Goal: Transaction & Acquisition: Download file/media

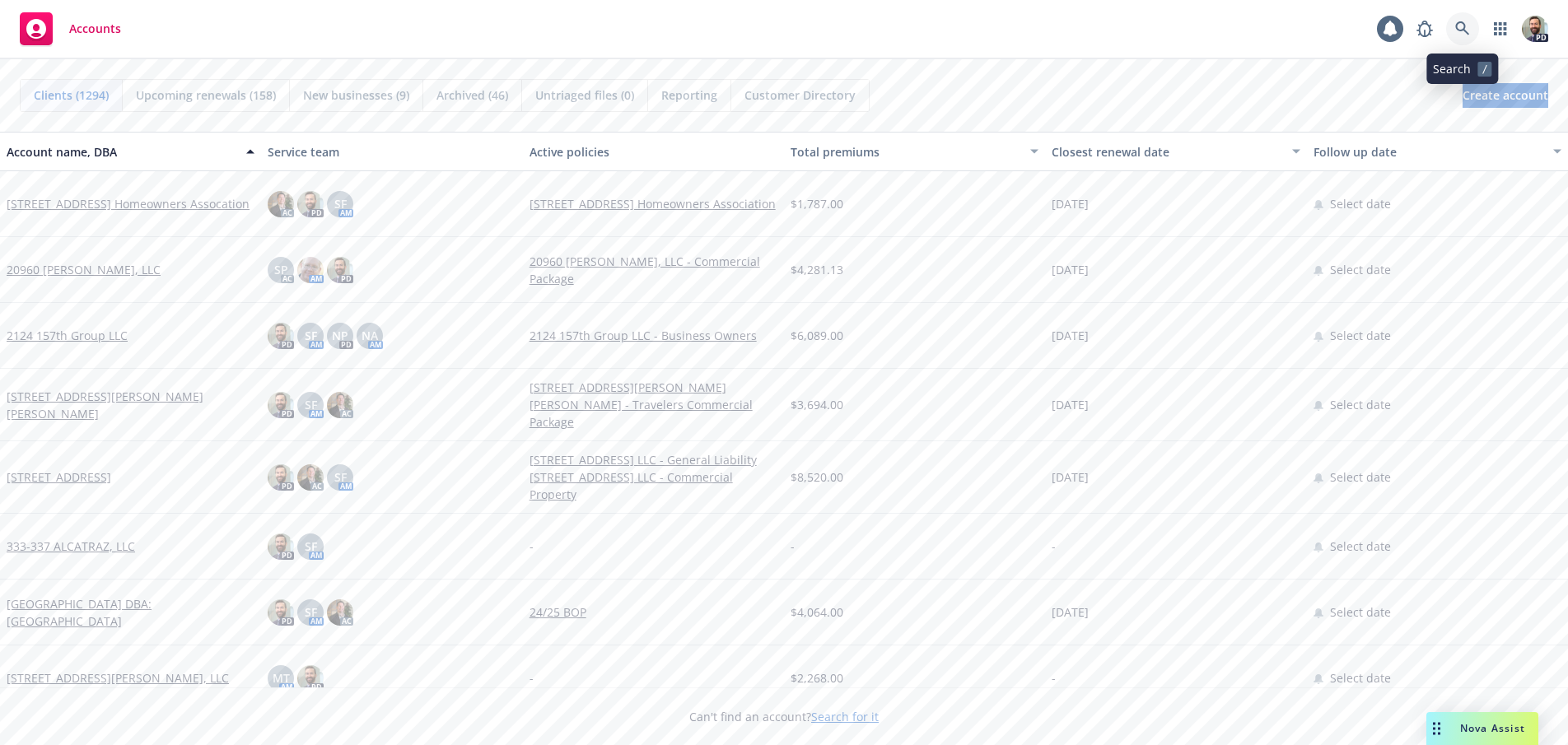
click at [1464, 24] on icon at bounding box center [1463, 29] width 14 height 14
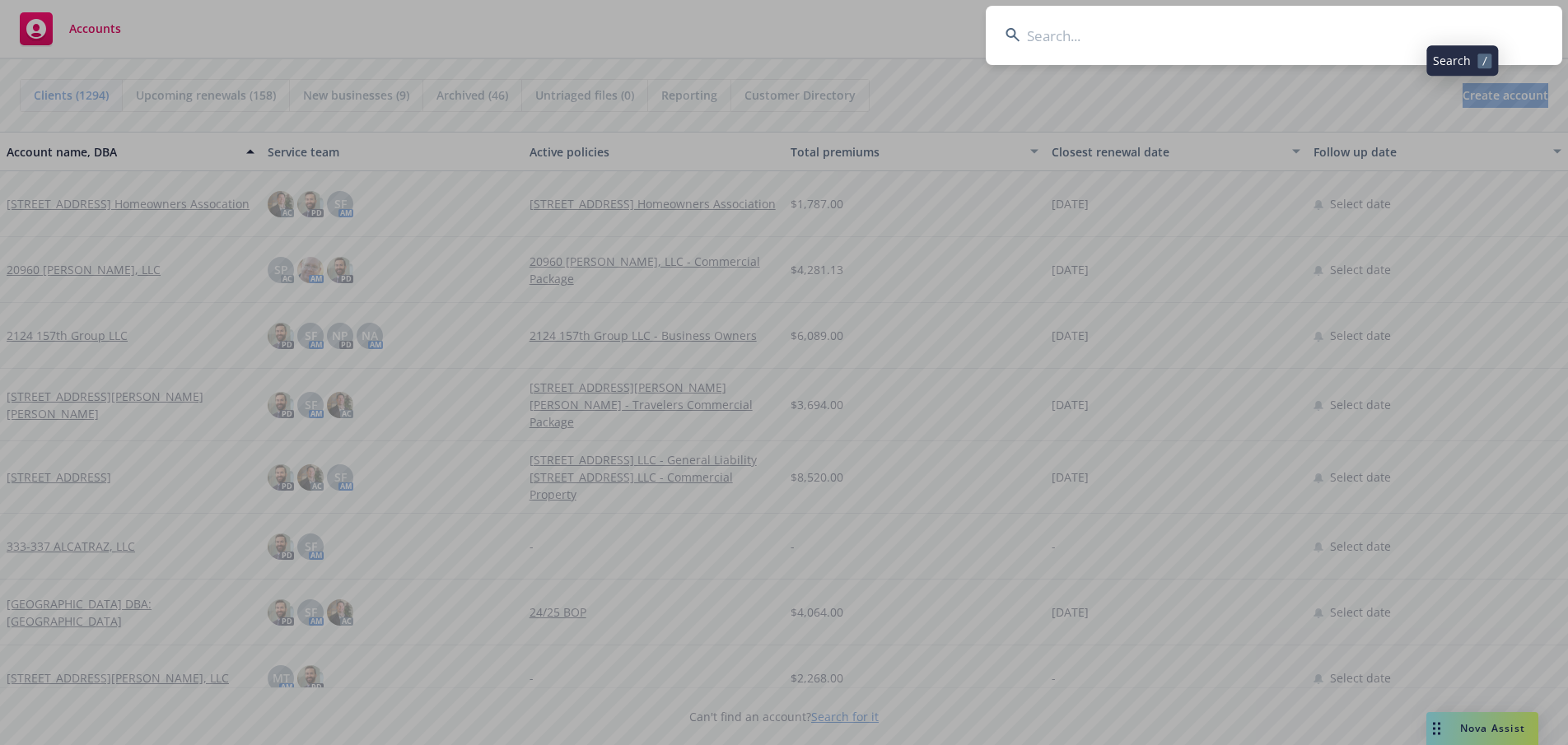
click at [1437, 30] on input at bounding box center [1274, 35] width 576 height 59
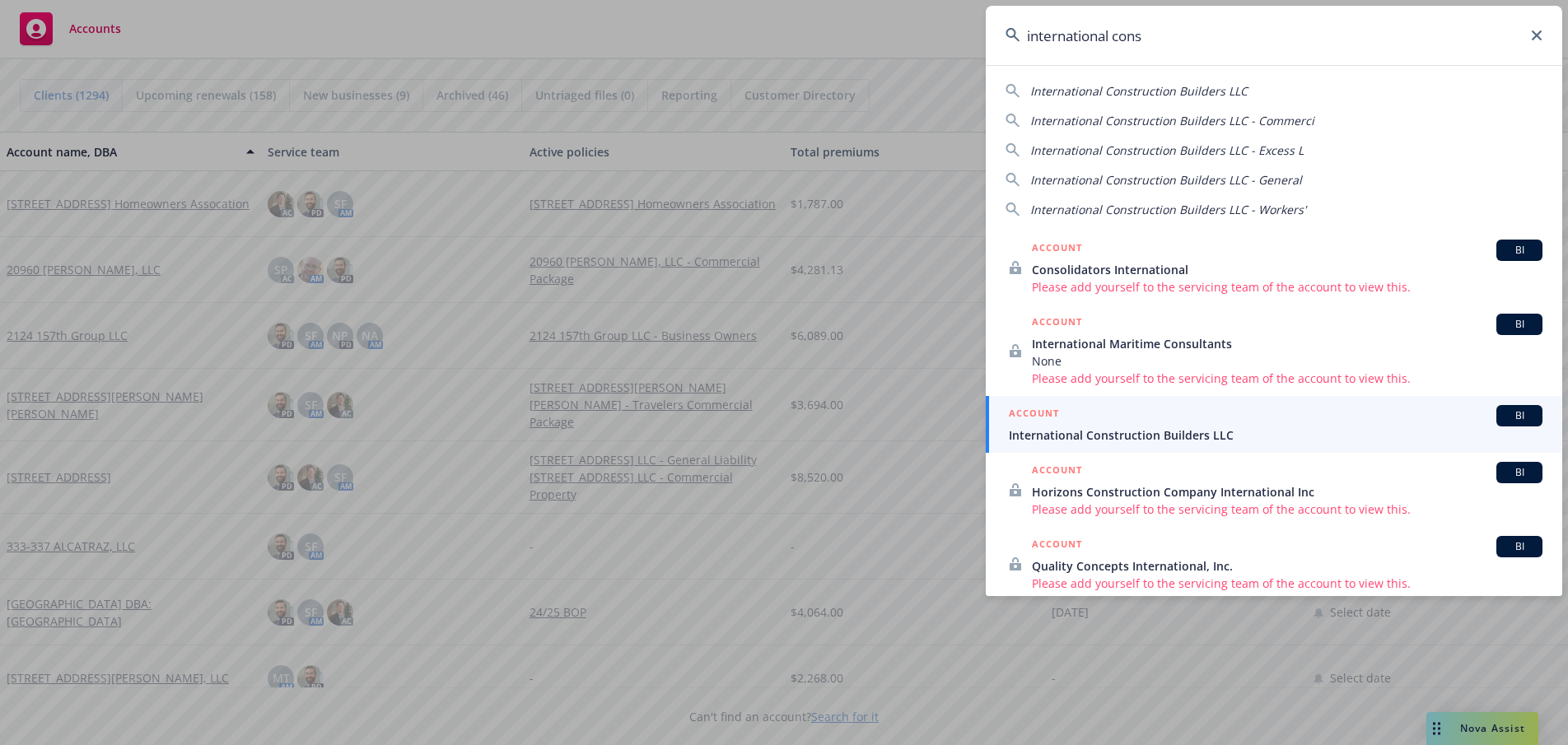
type input "international cons"
click at [1065, 427] on span "International Construction Builders LLC" at bounding box center [1275, 435] width 534 height 17
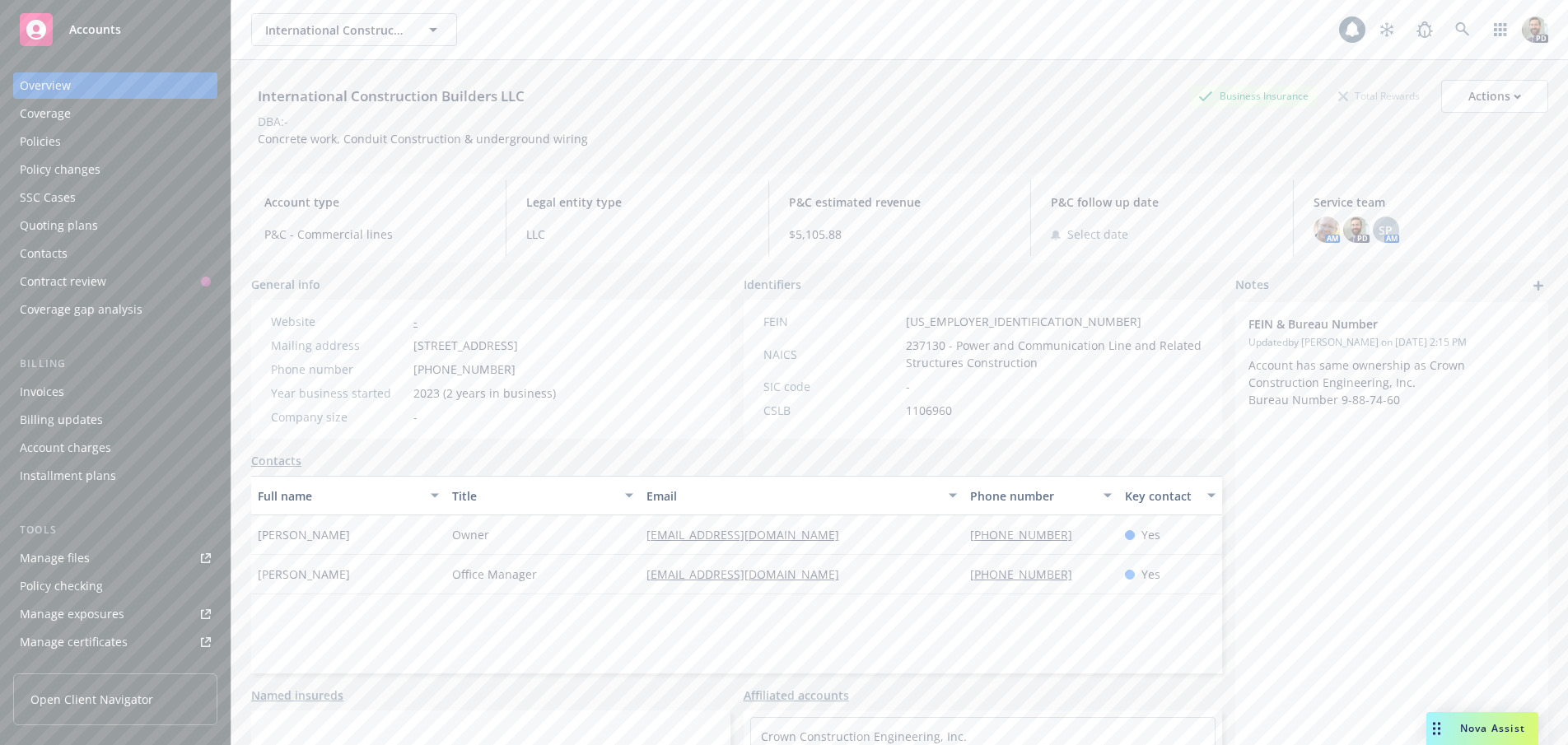
click at [46, 142] on div "Policies" at bounding box center [41, 141] width 41 height 26
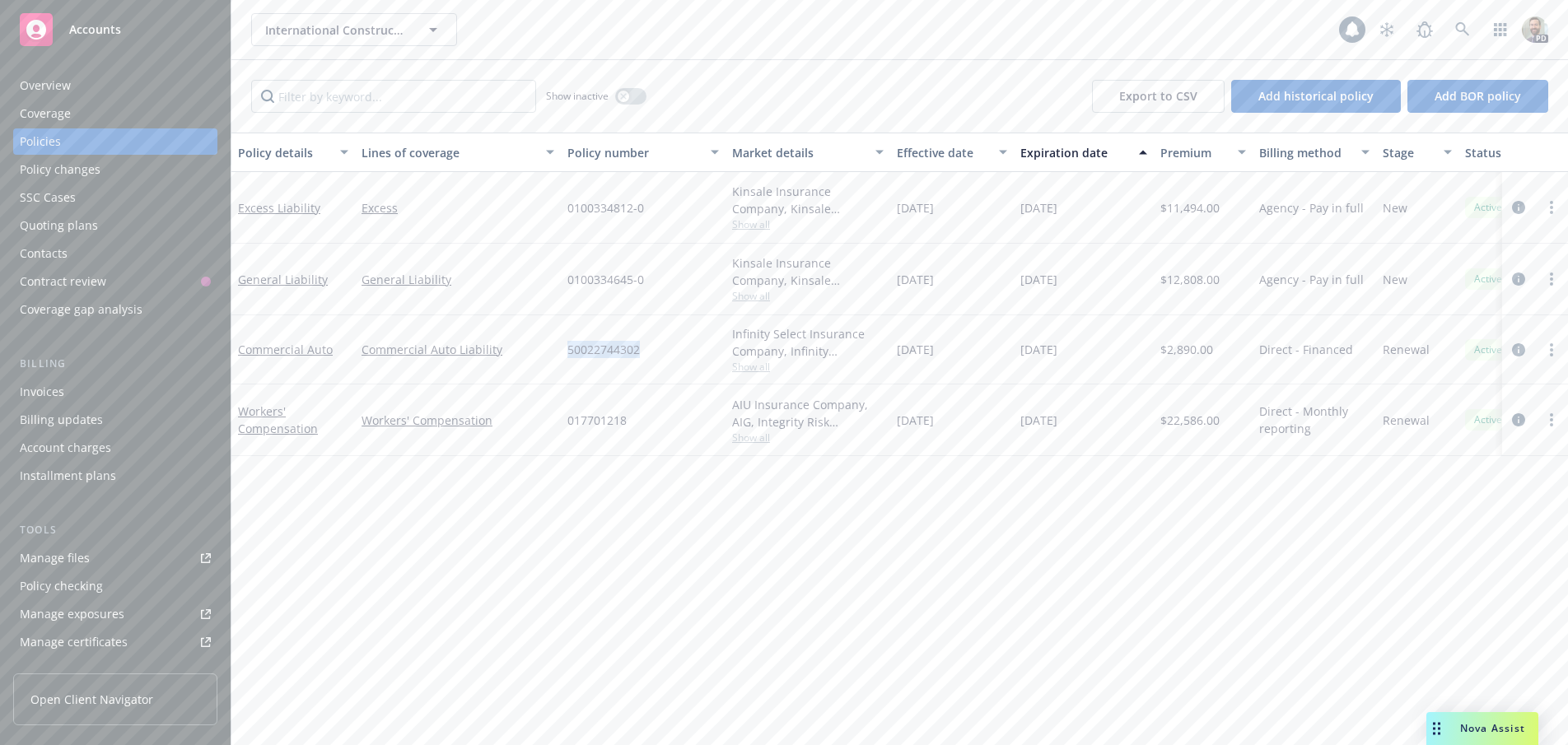
drag, startPoint x: 567, startPoint y: 347, endPoint x: 644, endPoint y: 353, distance: 77.2
click at [644, 353] on div "50022744302" at bounding box center [643, 349] width 165 height 69
click at [1460, 30] on icon at bounding box center [1463, 30] width 14 height 14
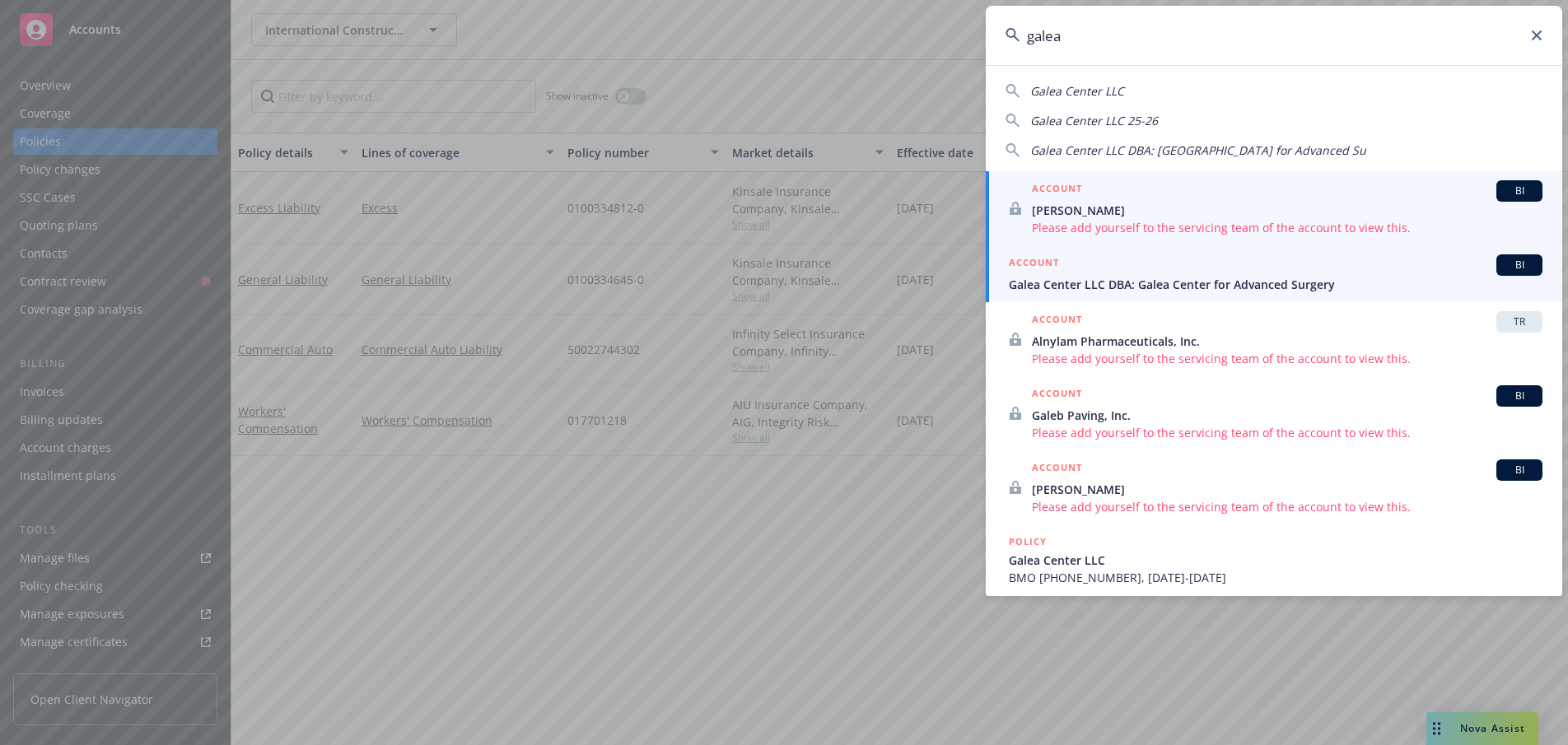
type input "galea"
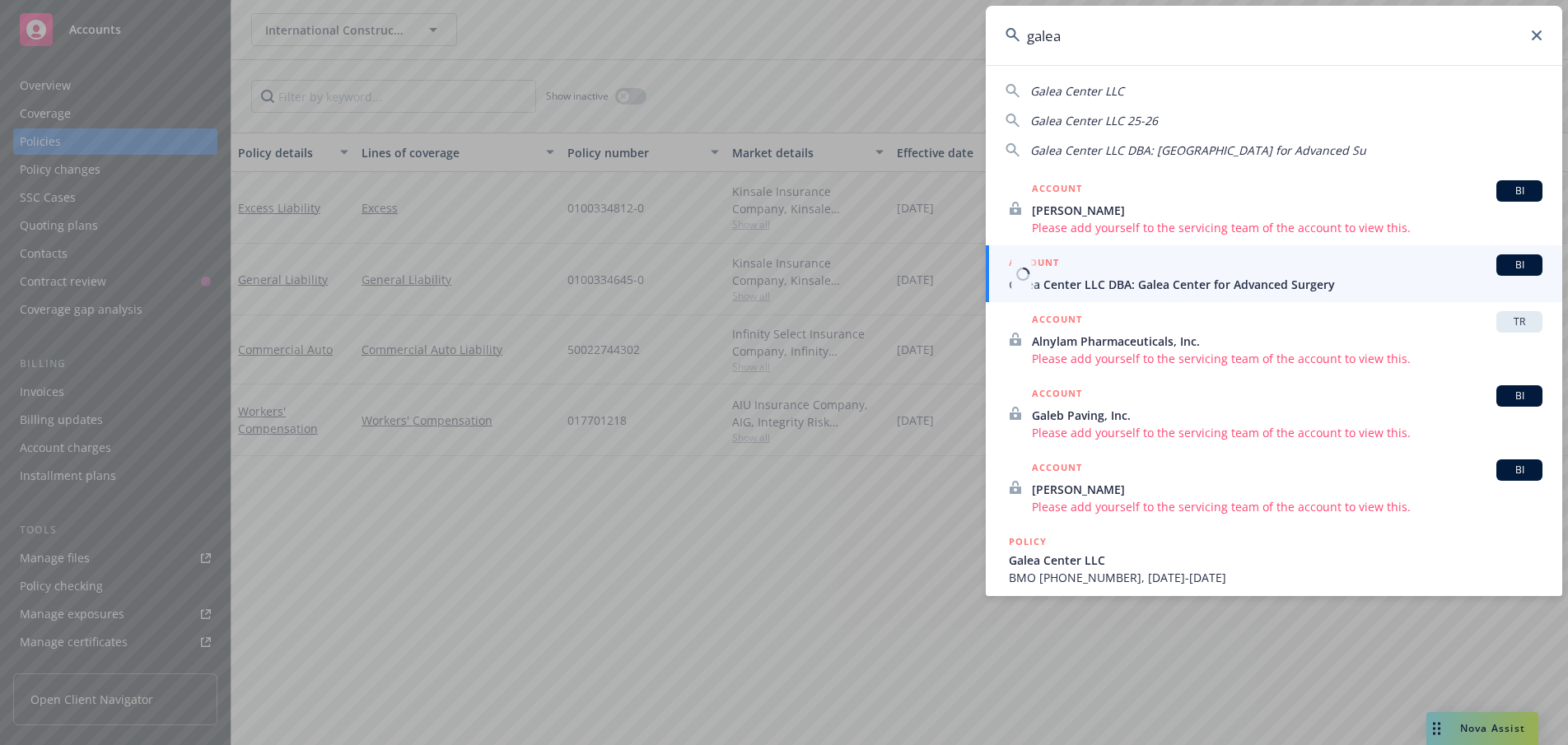
click at [1077, 286] on span "Galea Center LLC DBA: Galea Center for Advanced Surgery" at bounding box center [1275, 284] width 534 height 17
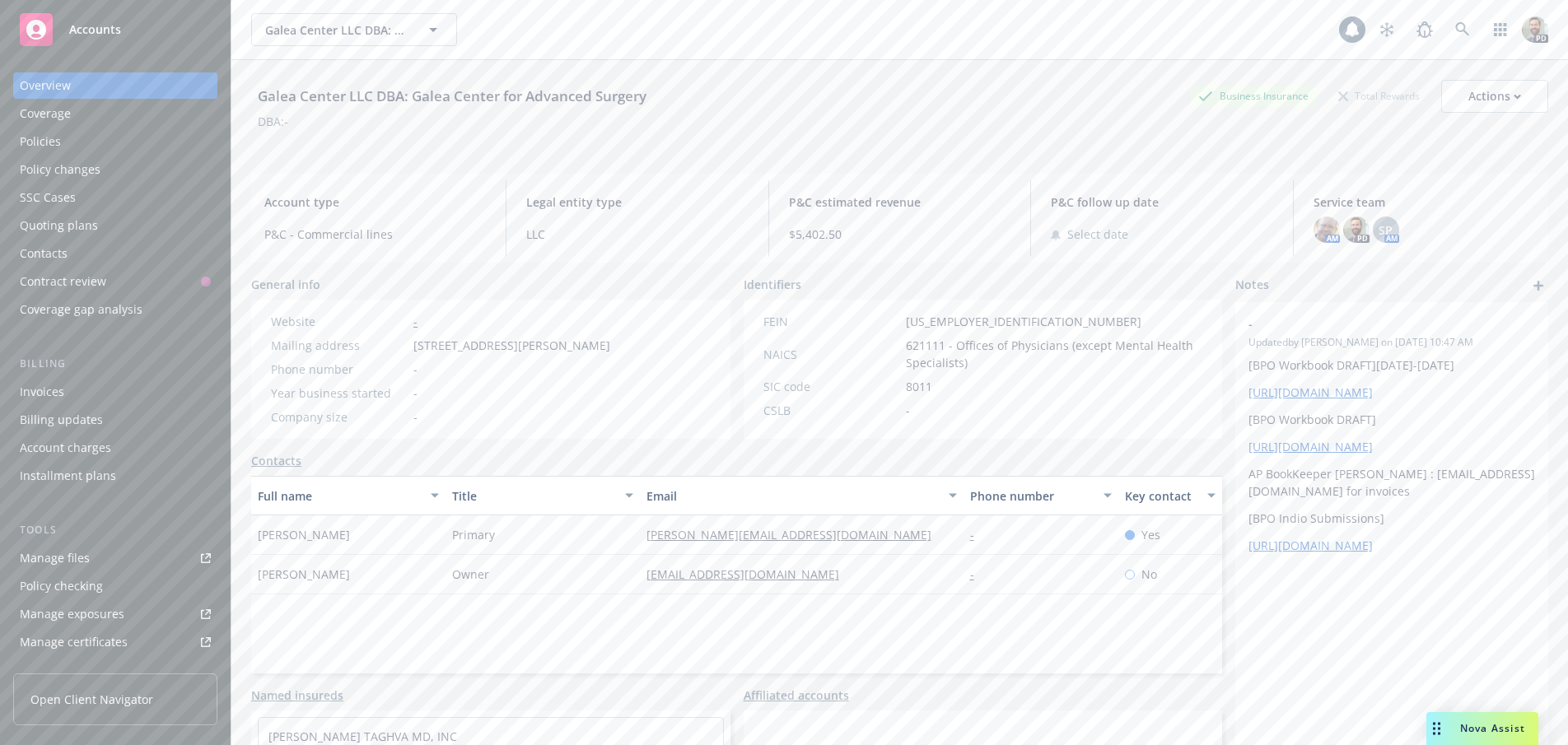
click at [44, 139] on div "Policies" at bounding box center [41, 141] width 41 height 26
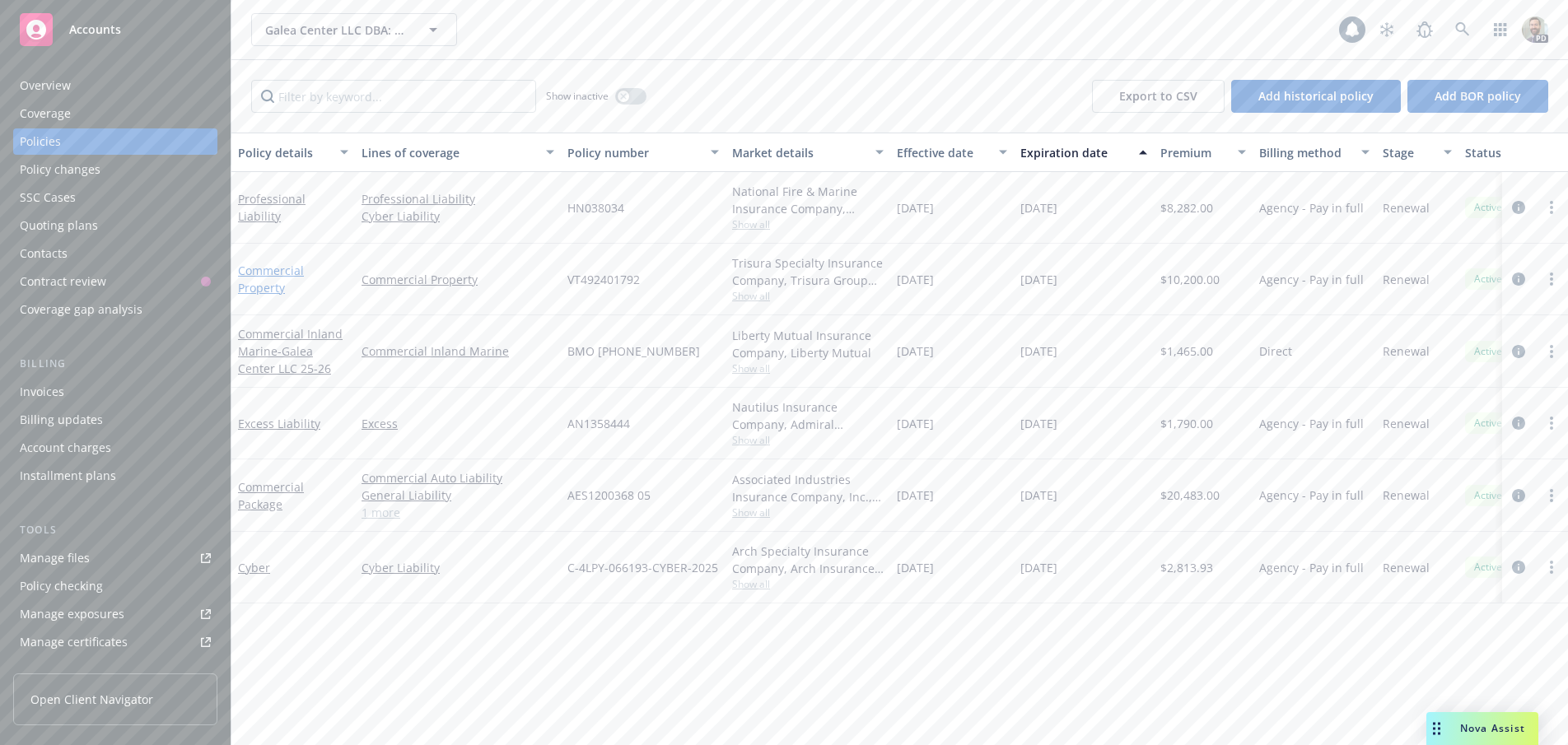
click at [257, 271] on link "Commercial Property" at bounding box center [270, 279] width 66 height 33
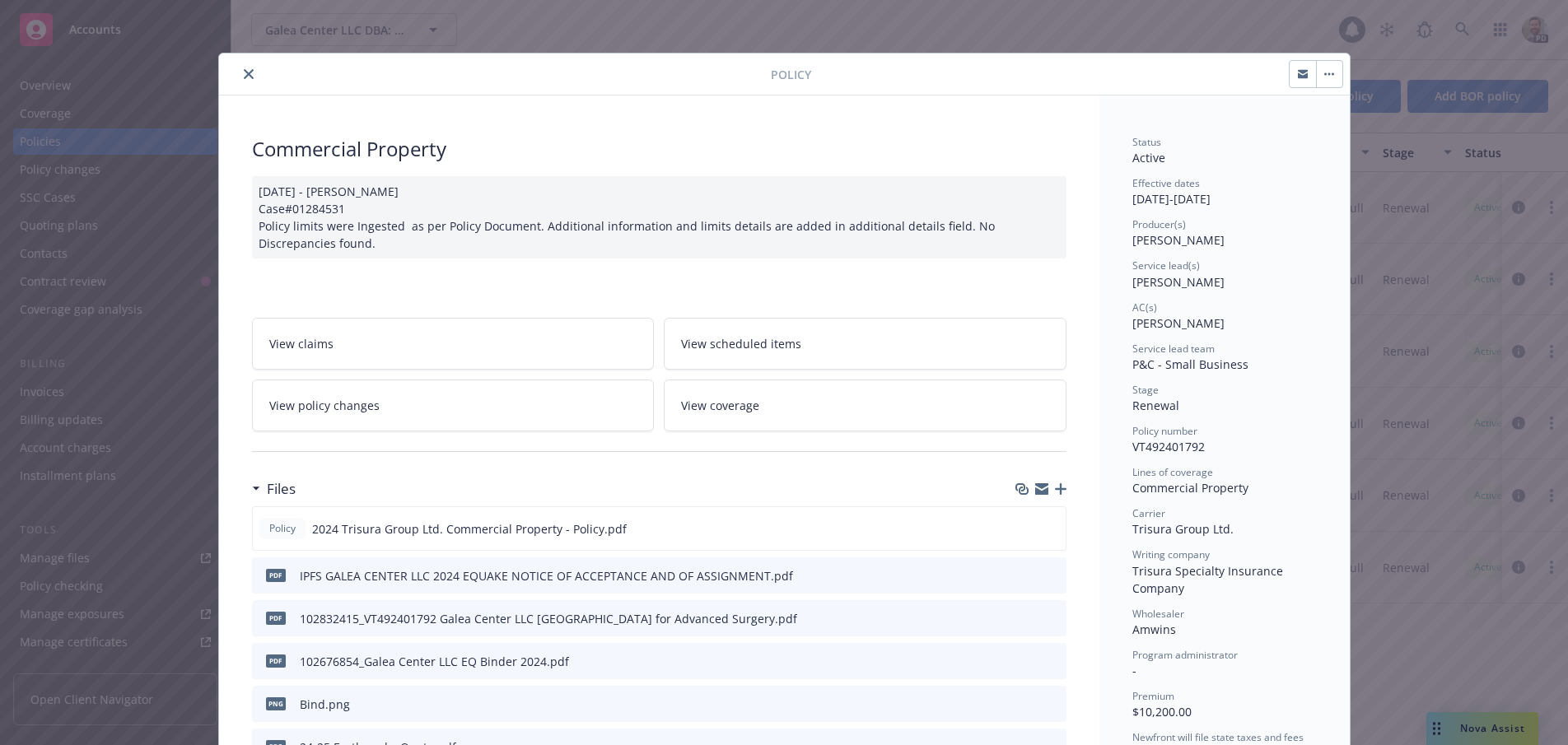
click at [1017, 528] on icon "download file" at bounding box center [1023, 525] width 11 height 10
click at [244, 76] on icon "close" at bounding box center [248, 74] width 10 height 10
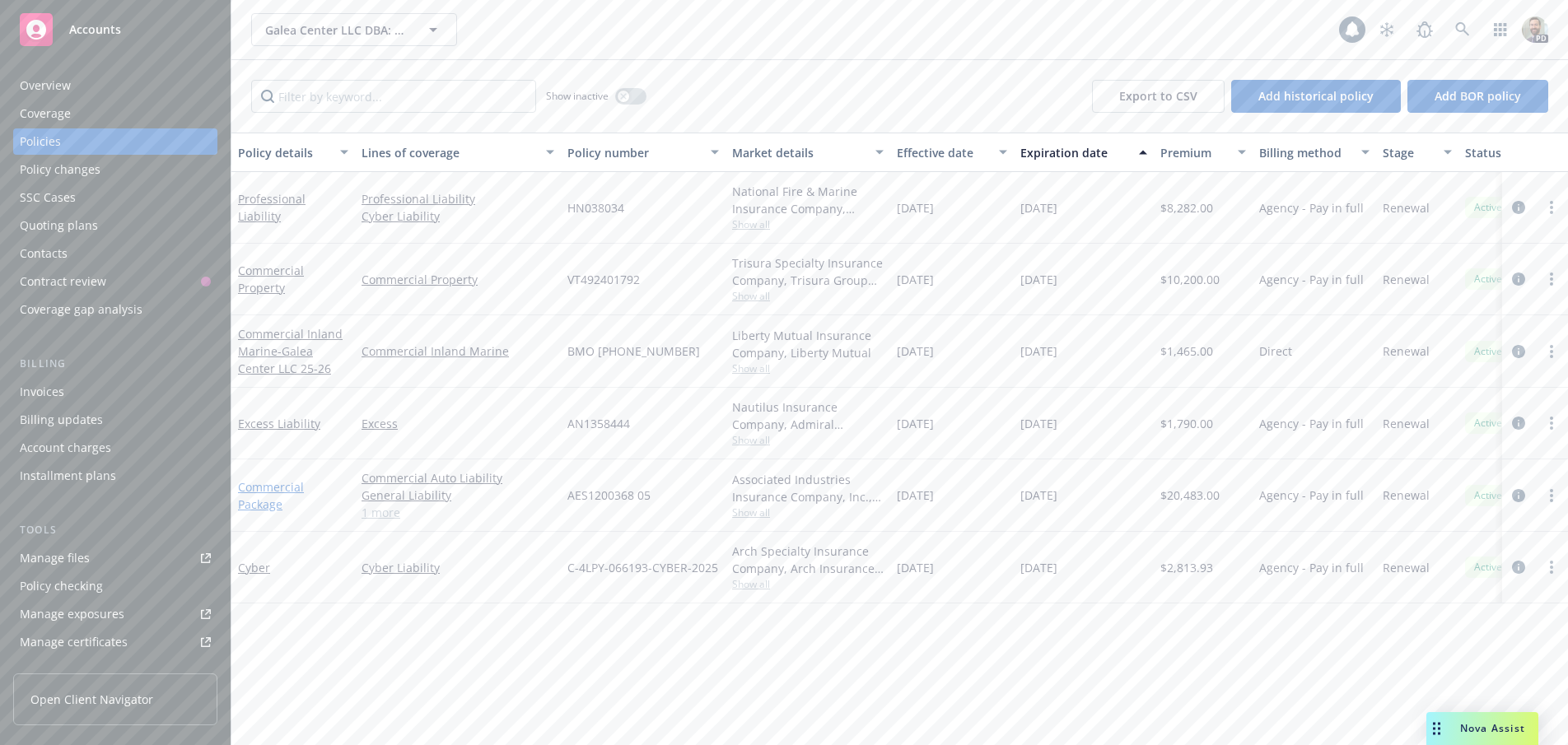
click at [282, 486] on link "Commercial Package" at bounding box center [270, 496] width 66 height 33
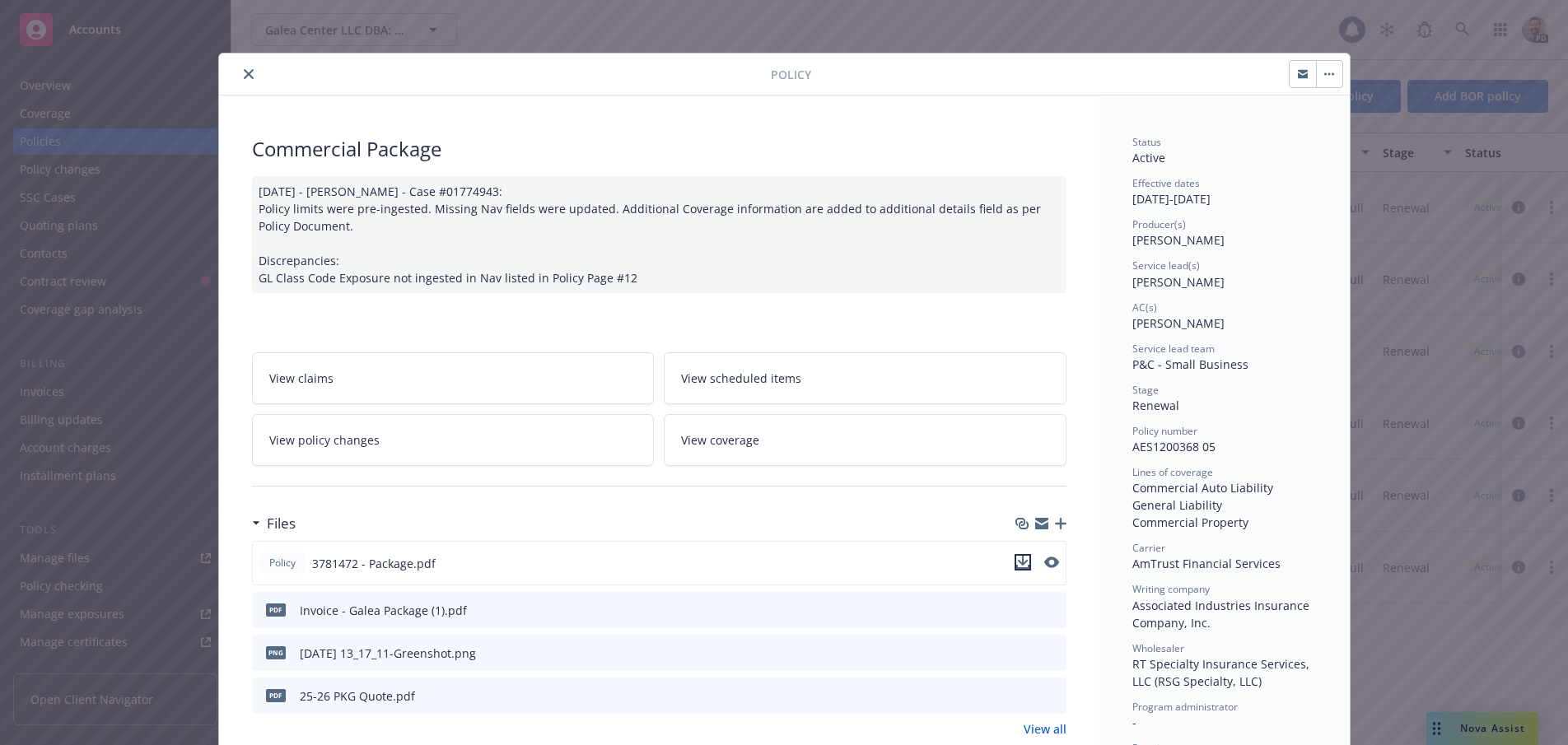
click at [1017, 558] on icon "download file" at bounding box center [1023, 561] width 11 height 10
click at [244, 74] on icon "close" at bounding box center [248, 74] width 10 height 10
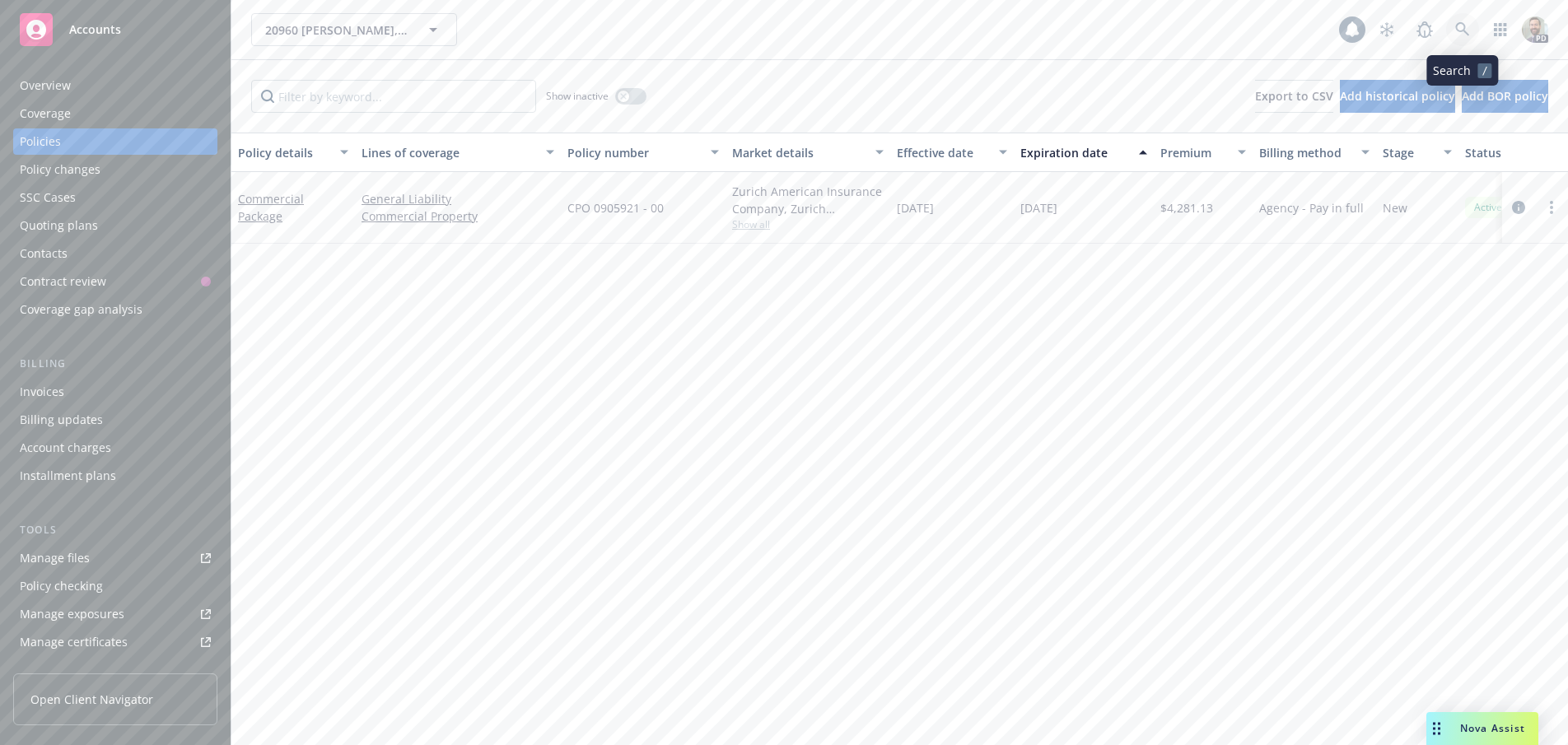
click at [1464, 24] on icon at bounding box center [1463, 30] width 14 height 14
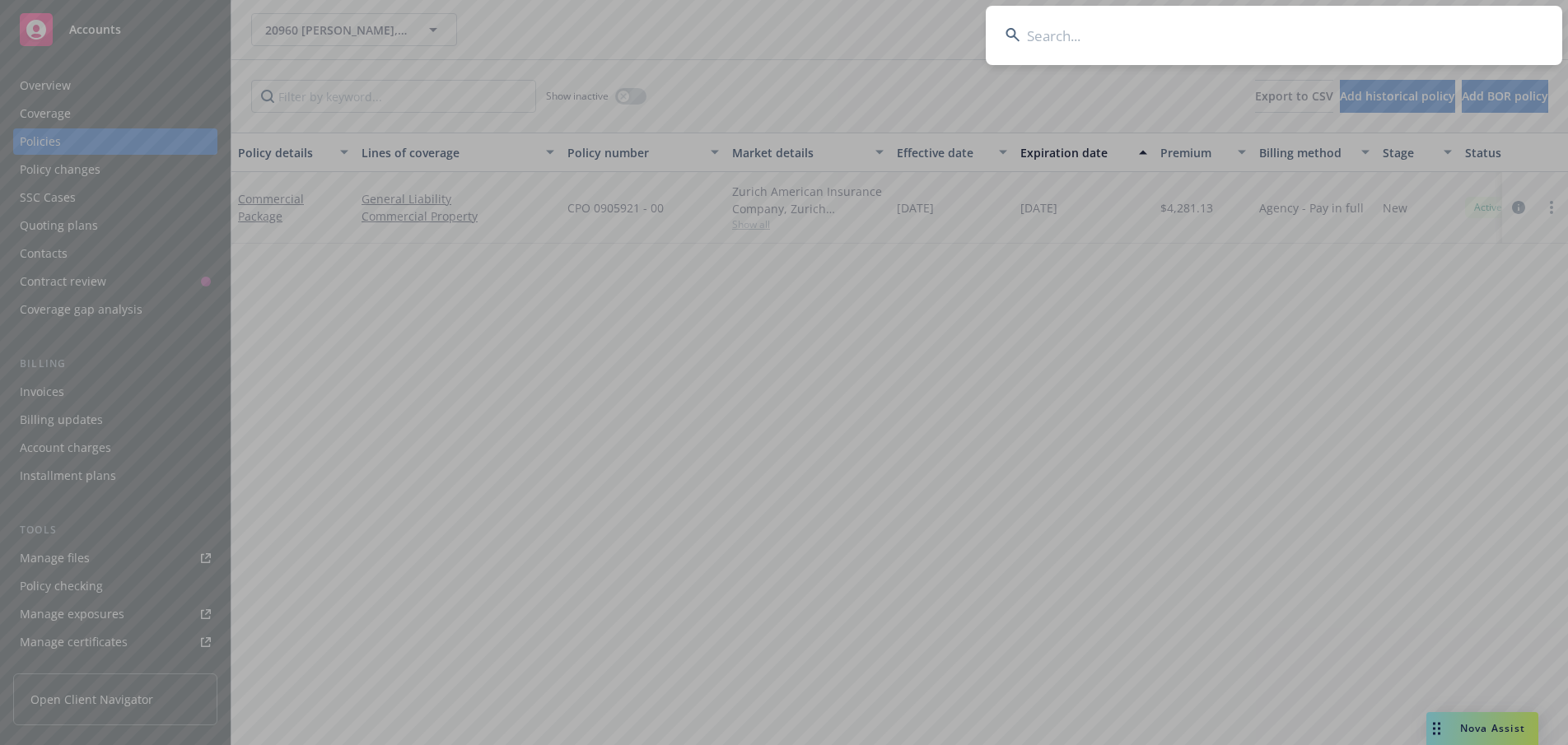
click at [1448, 26] on input at bounding box center [1274, 35] width 576 height 59
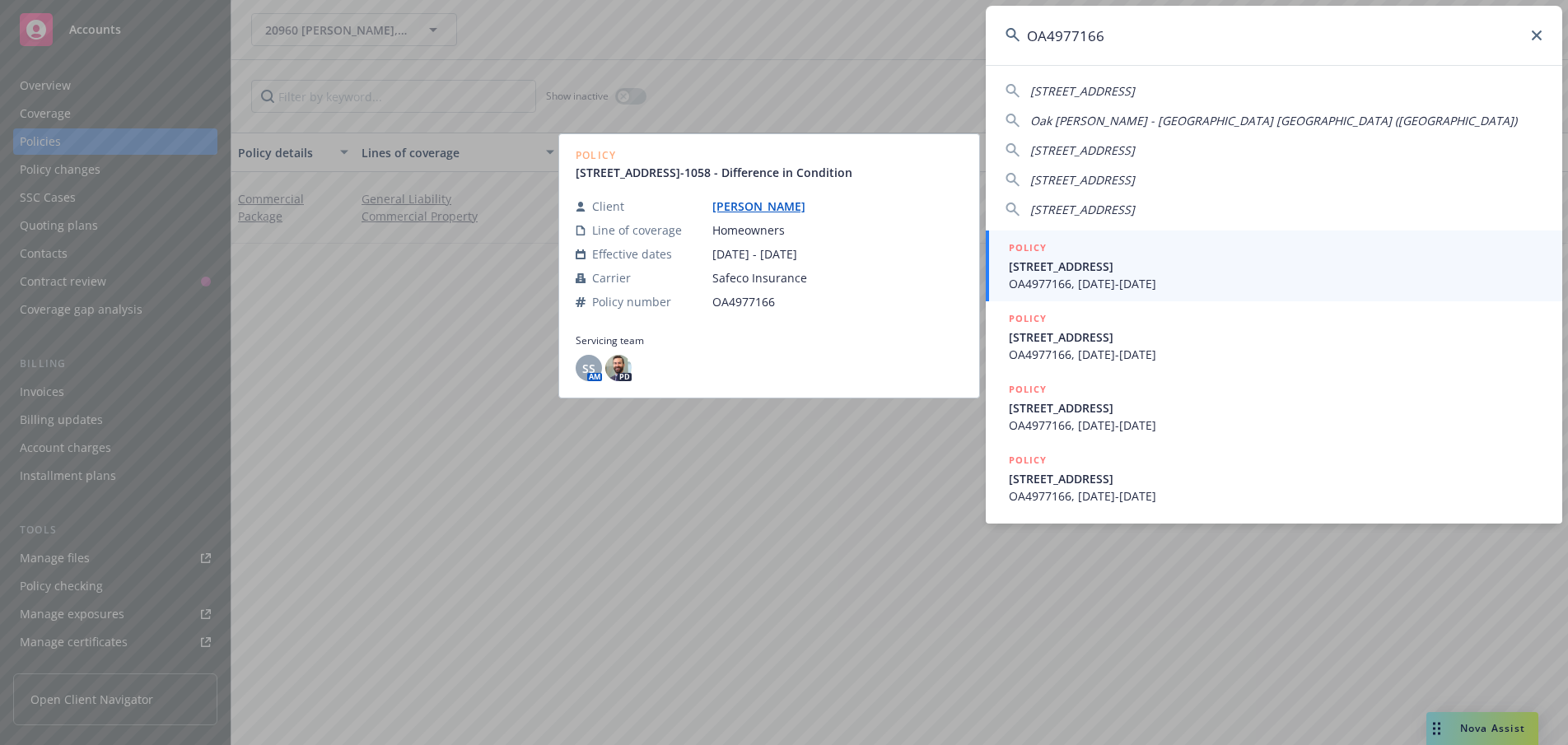
type input "OA4977166"
click at [779, 214] on link "Guillaume, Darrell" at bounding box center [765, 206] width 106 height 15
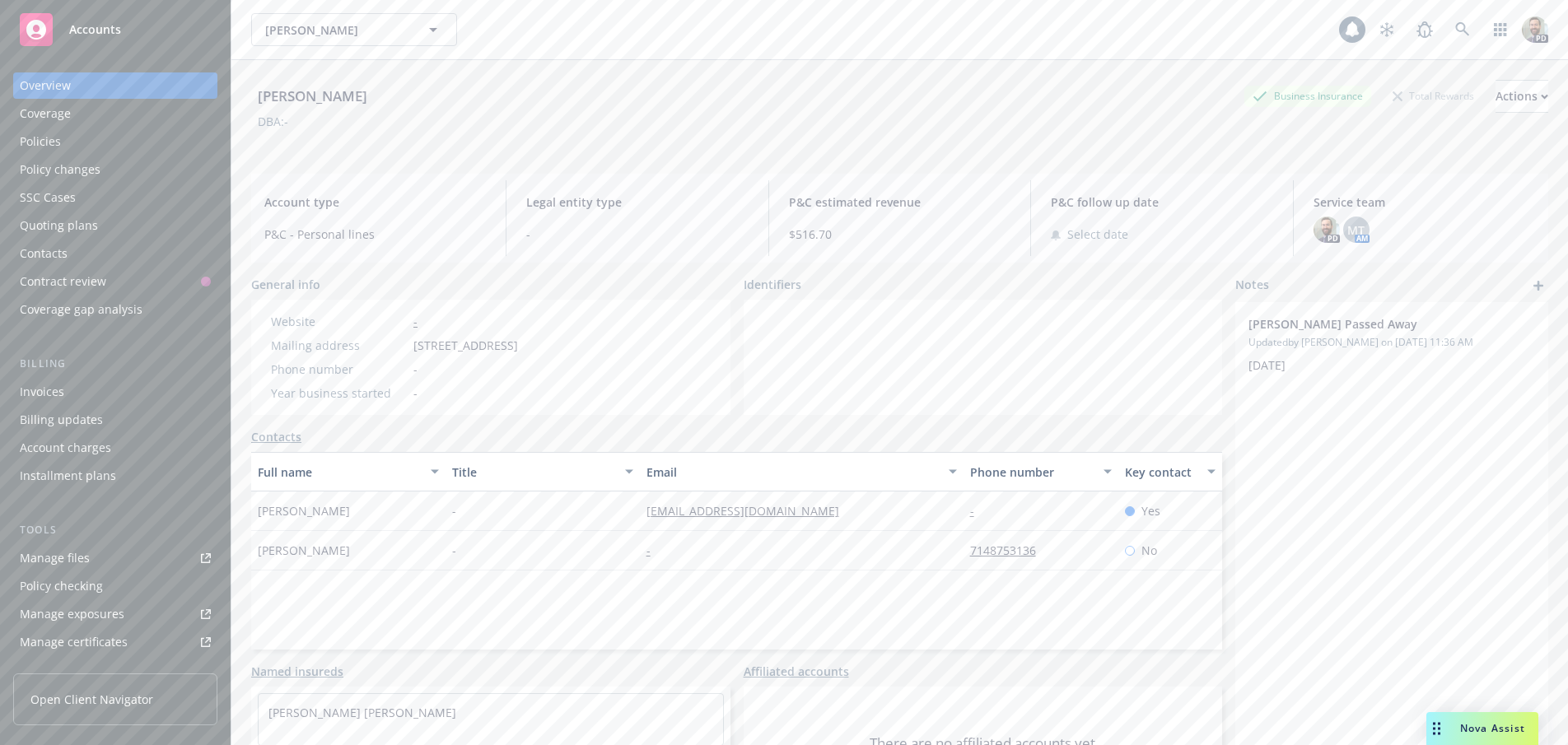
click at [16, 138] on link "Policies" at bounding box center [115, 141] width 204 height 26
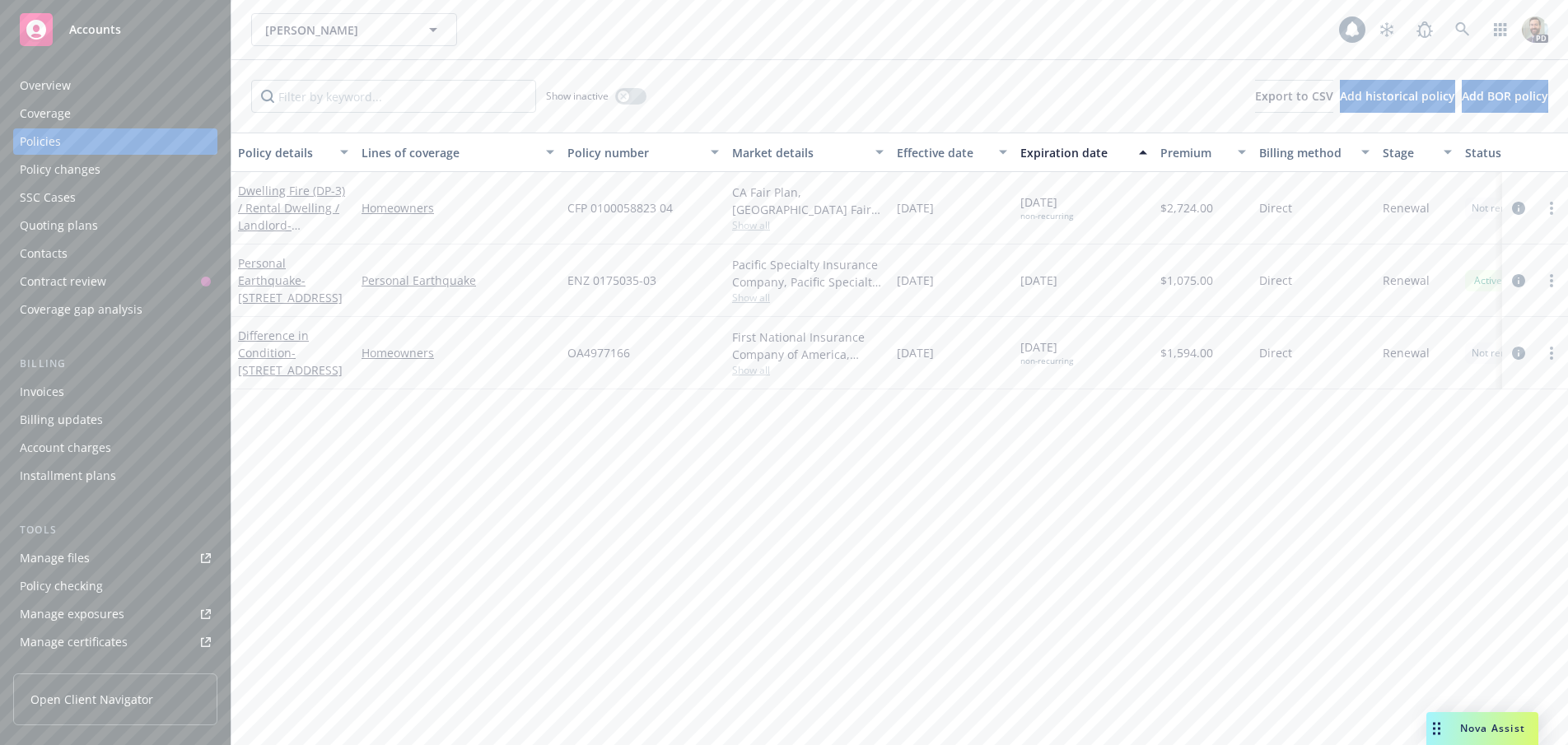
click at [76, 89] on div "Overview" at bounding box center [115, 85] width 191 height 26
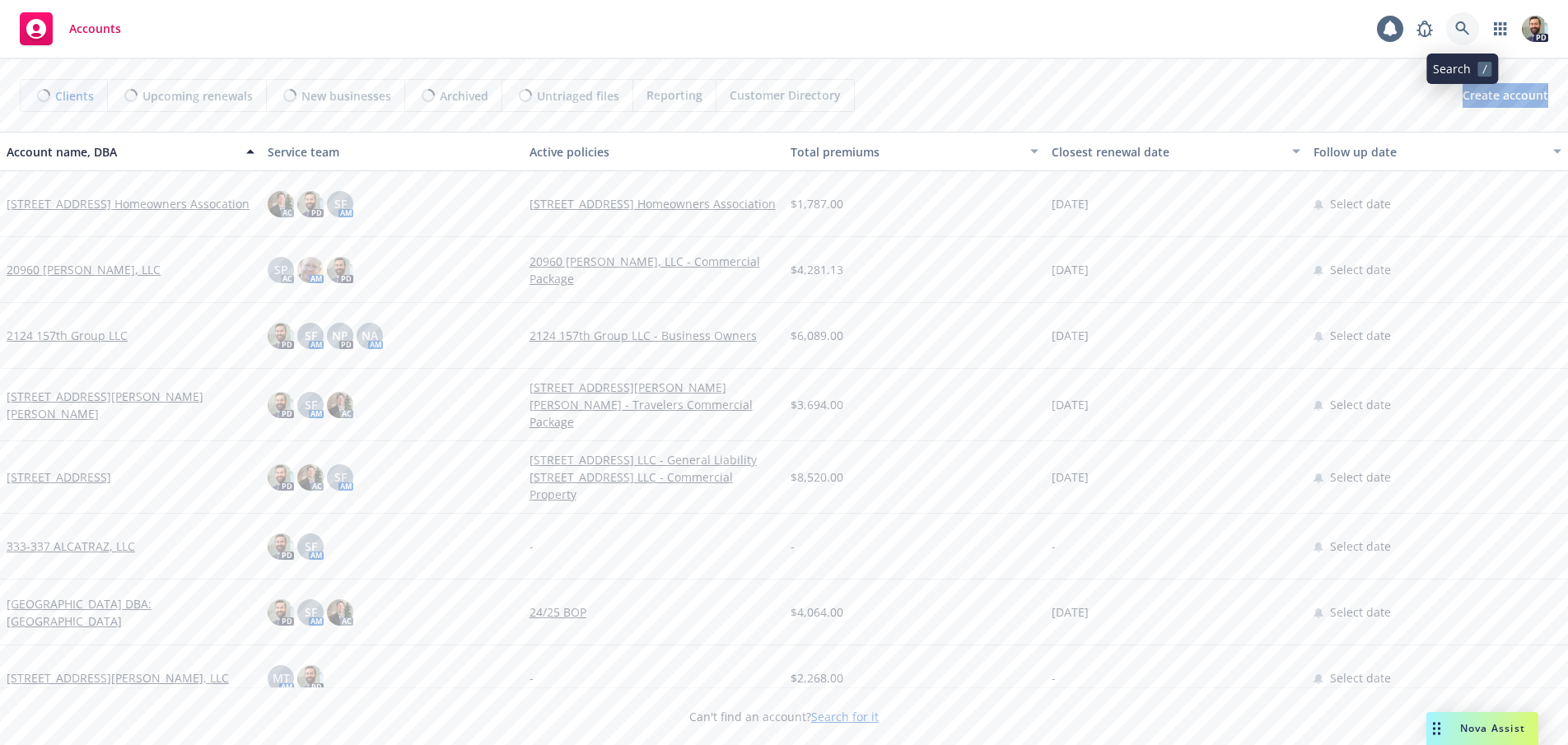
click at [1461, 25] on icon at bounding box center [1463, 29] width 14 height 14
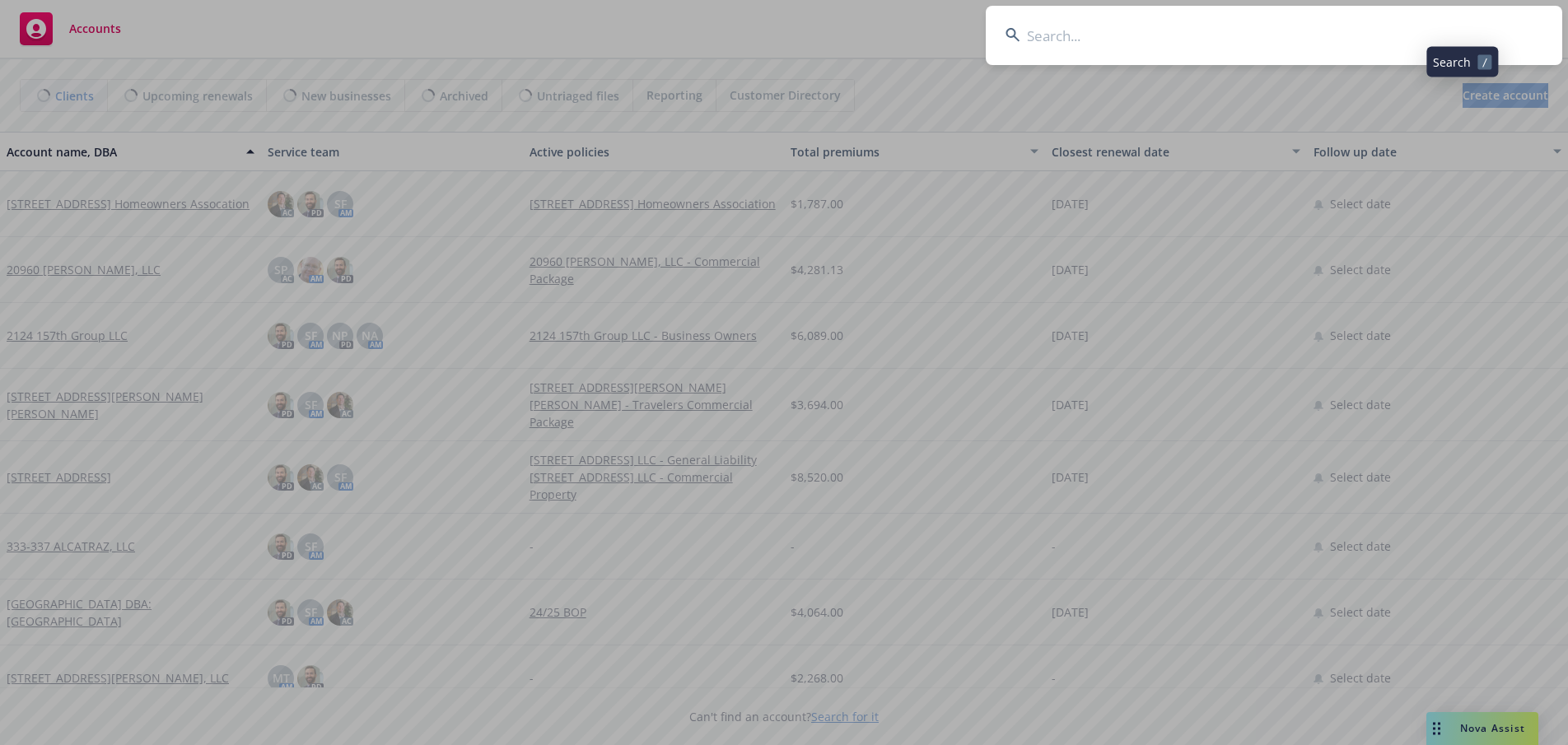
click at [1438, 28] on input at bounding box center [1274, 35] width 576 height 59
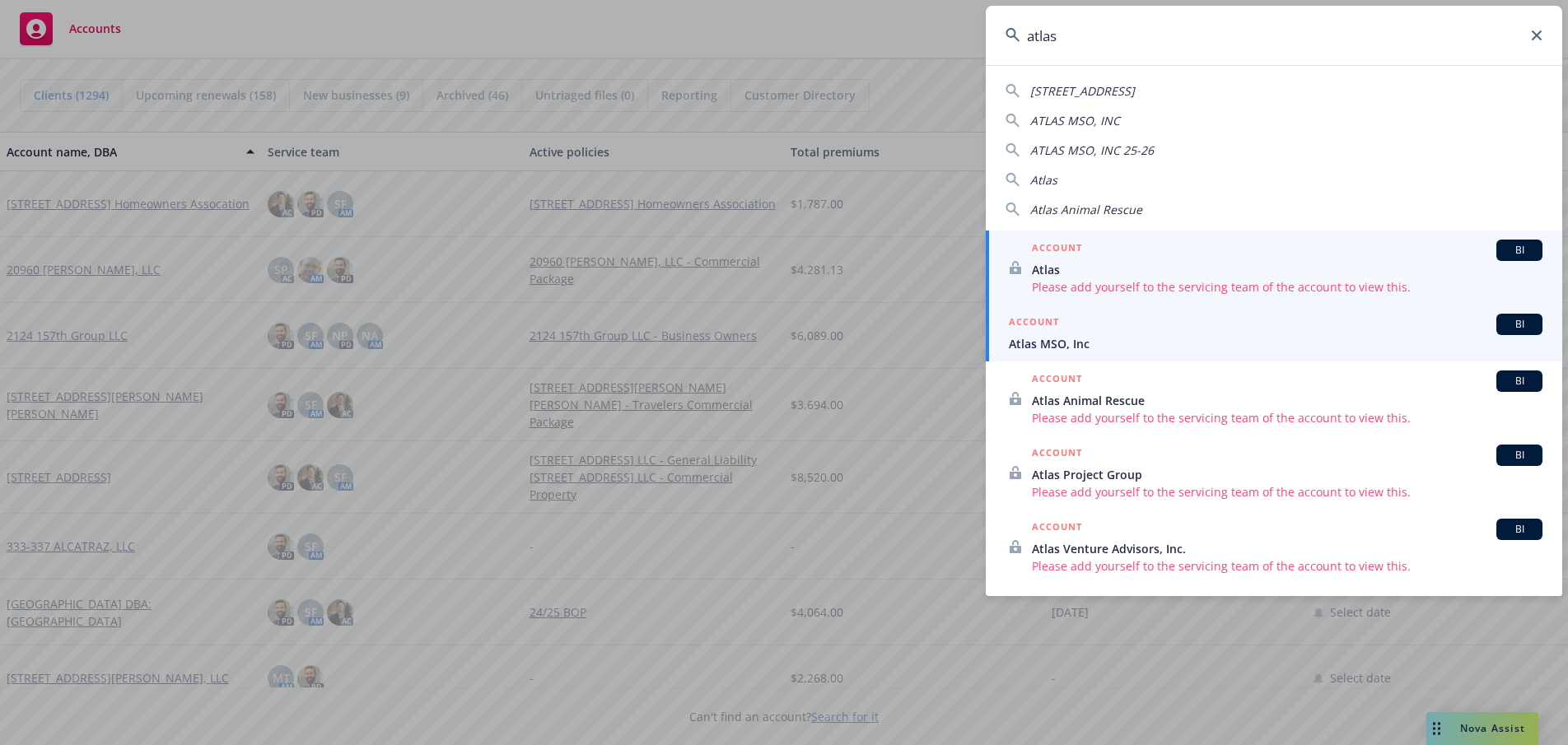
type input "atlas"
click at [1032, 342] on span "Atlas MSO, Inc" at bounding box center [1275, 343] width 534 height 17
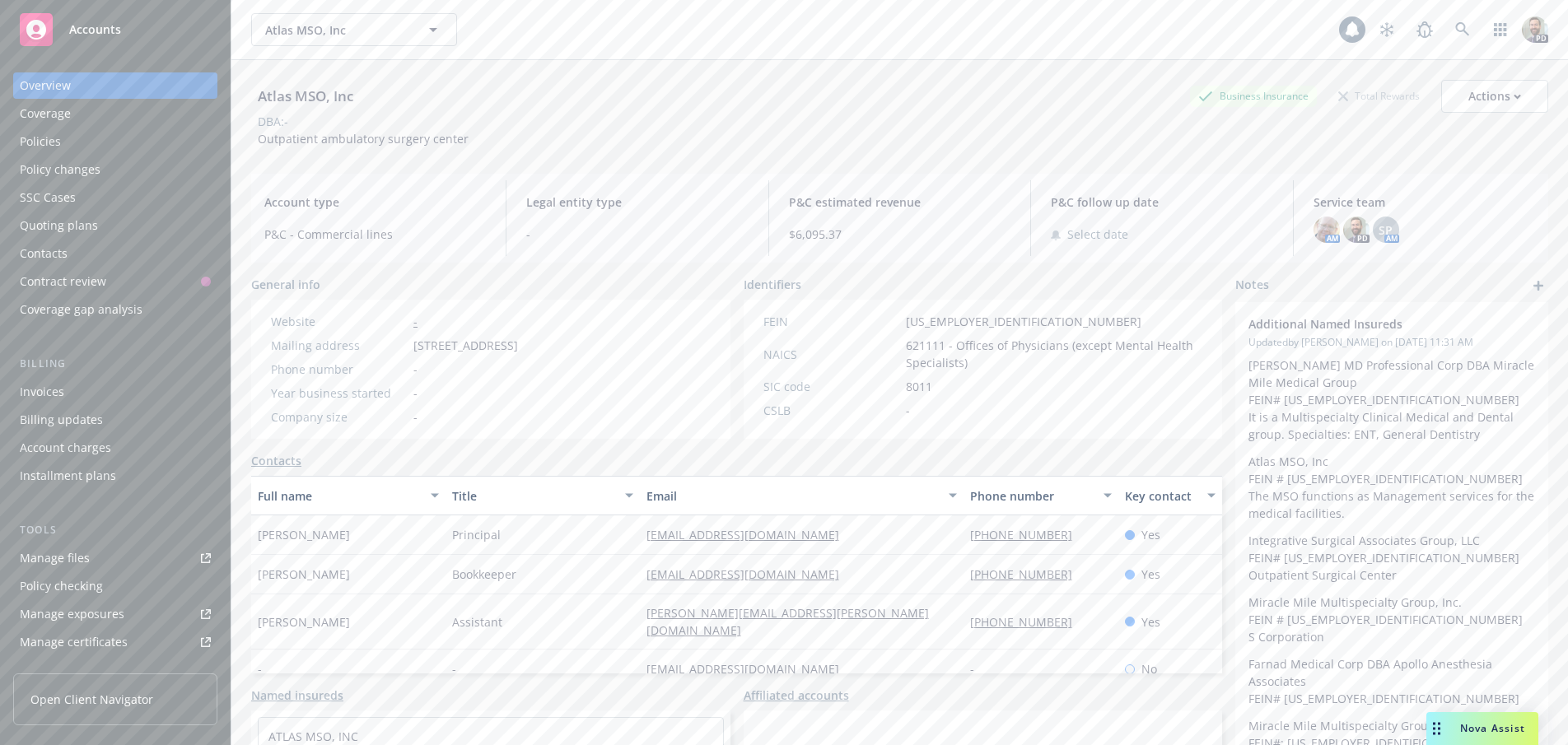
click at [32, 136] on div "Policies" at bounding box center [41, 141] width 41 height 26
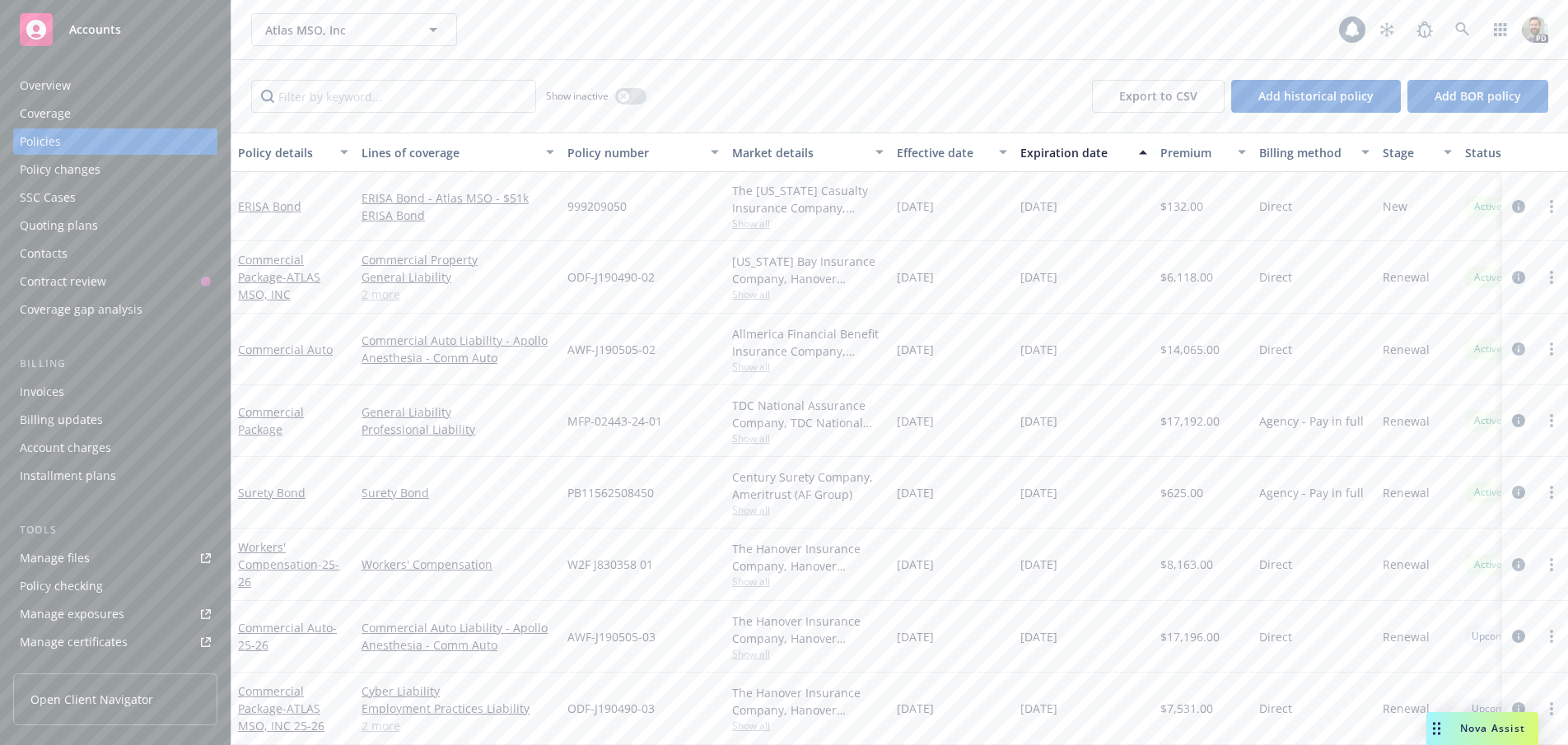
scroll to position [13, 0]
click at [253, 683] on link "Commercial Package - ATLAS MSO, INC 25-26" at bounding box center [281, 708] width 86 height 50
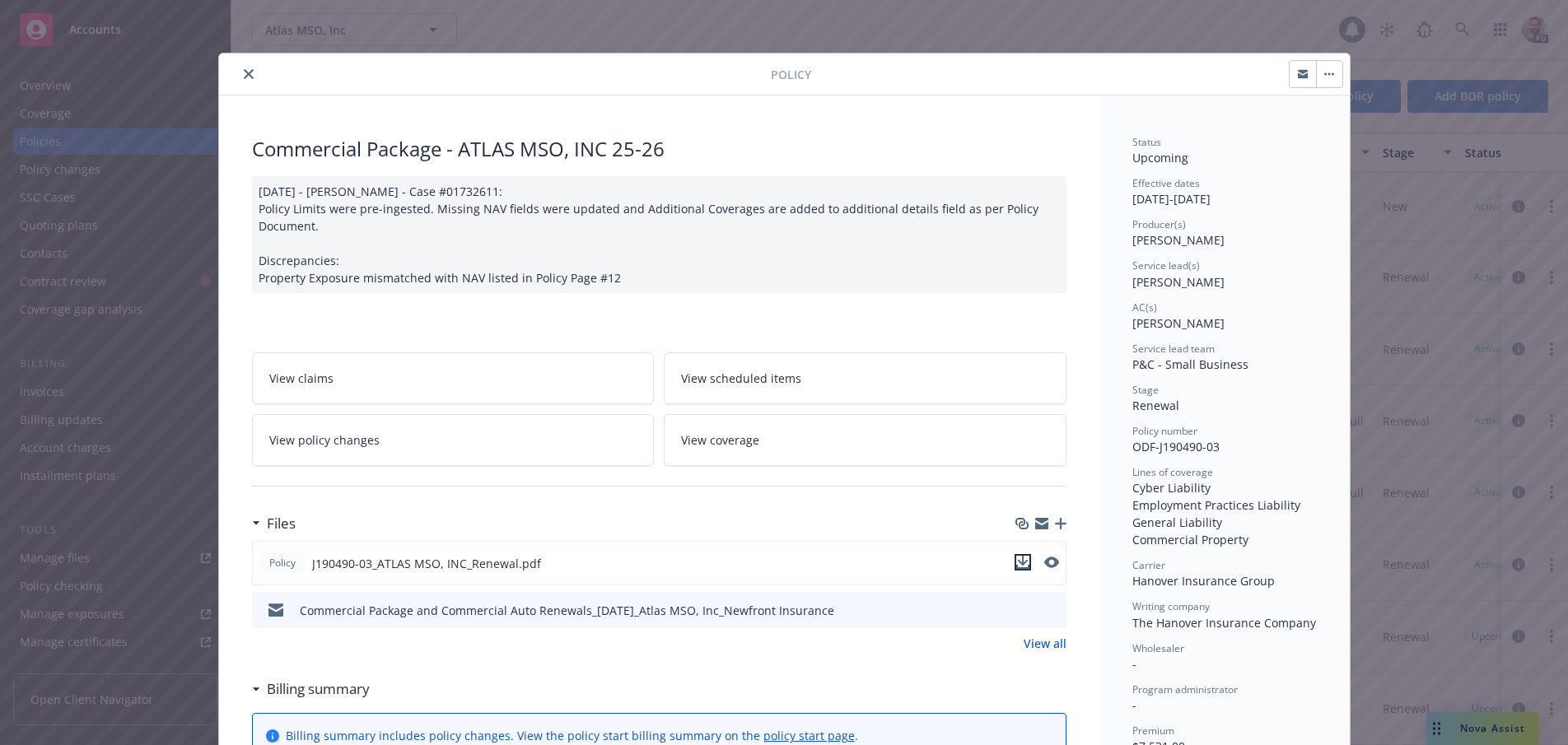
click at [1016, 557] on icon "download file" at bounding box center [1023, 562] width 14 height 13
click at [244, 72] on icon "close" at bounding box center [248, 74] width 10 height 10
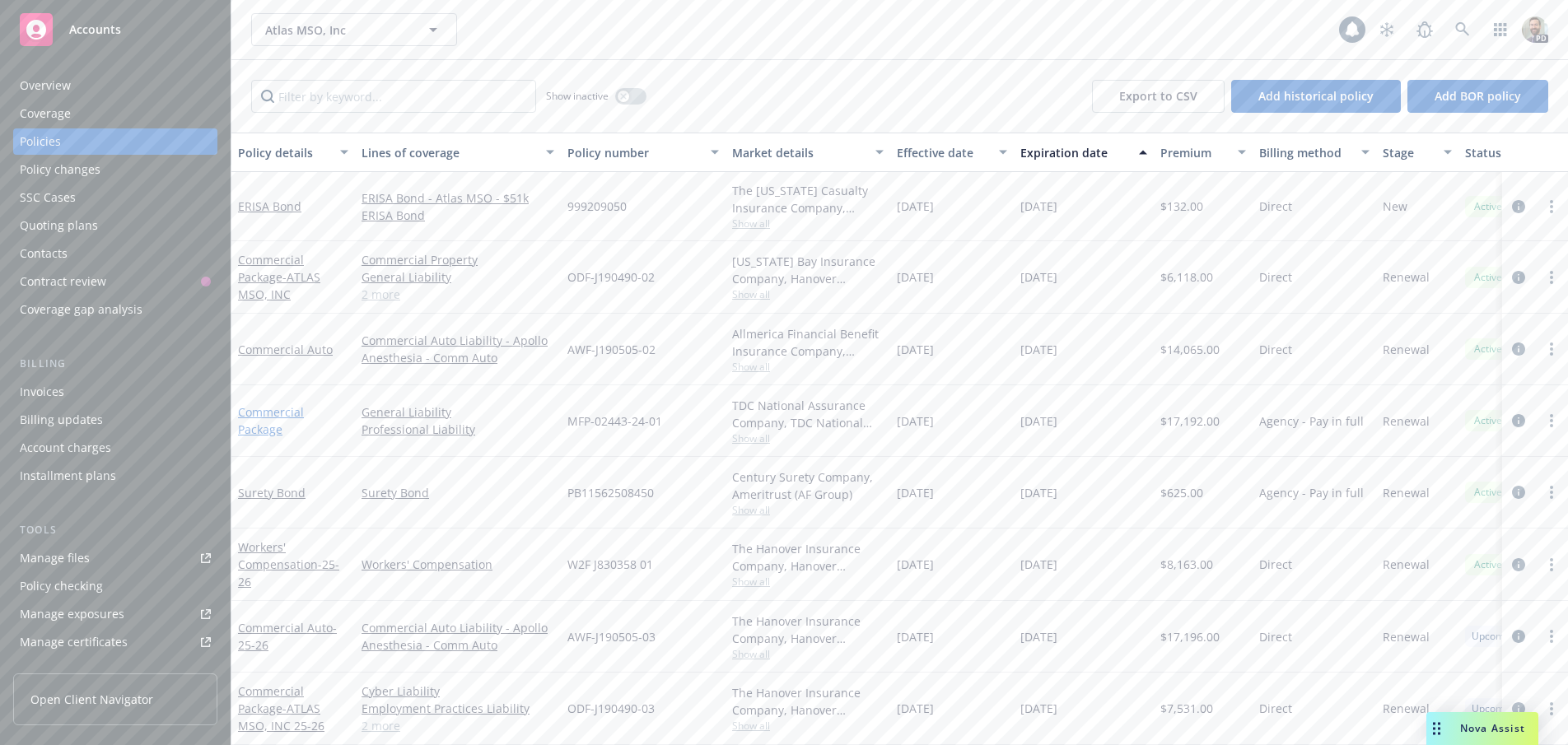
click at [261, 404] on link "Commercial Package" at bounding box center [270, 420] width 66 height 33
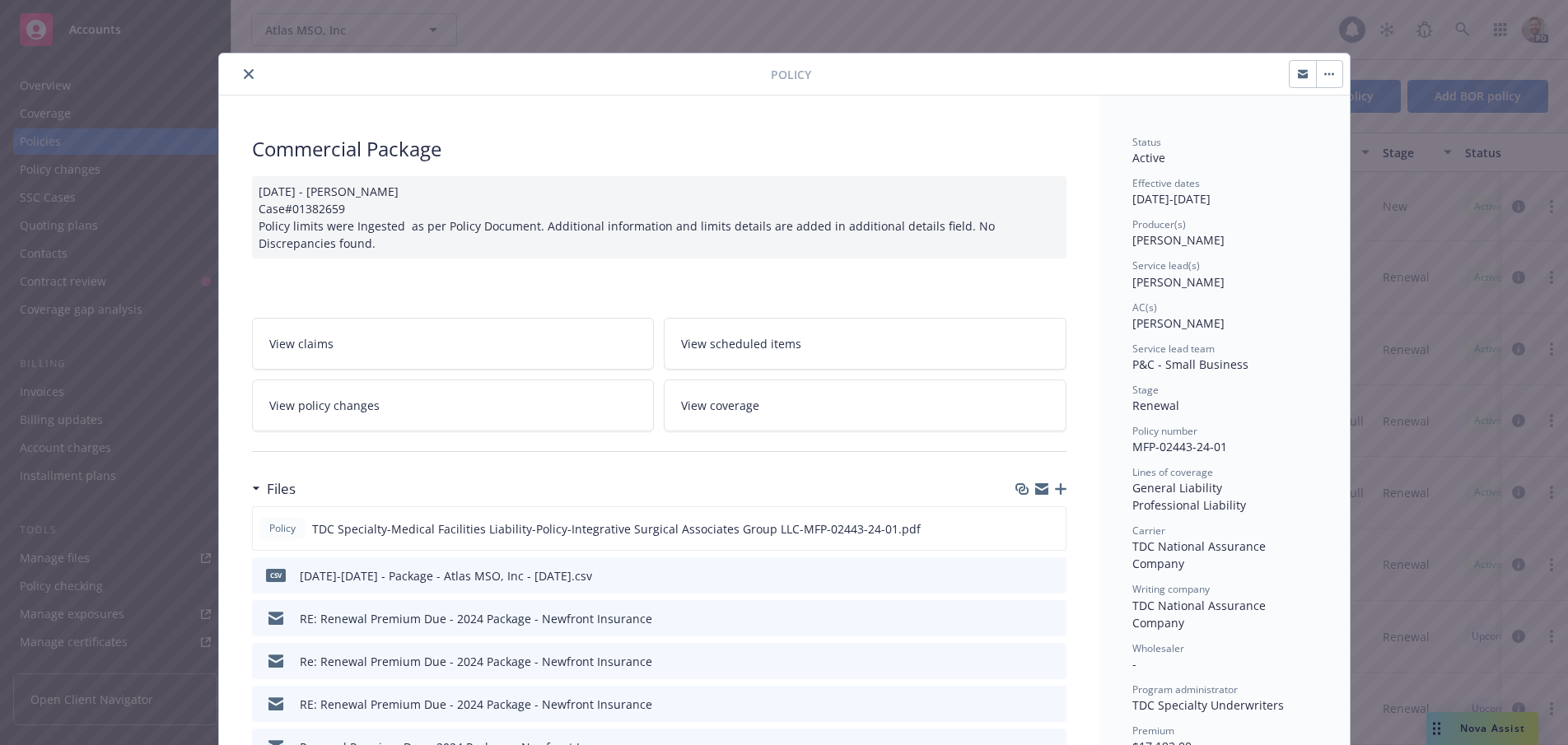
click at [244, 71] on icon "close" at bounding box center [248, 74] width 10 height 10
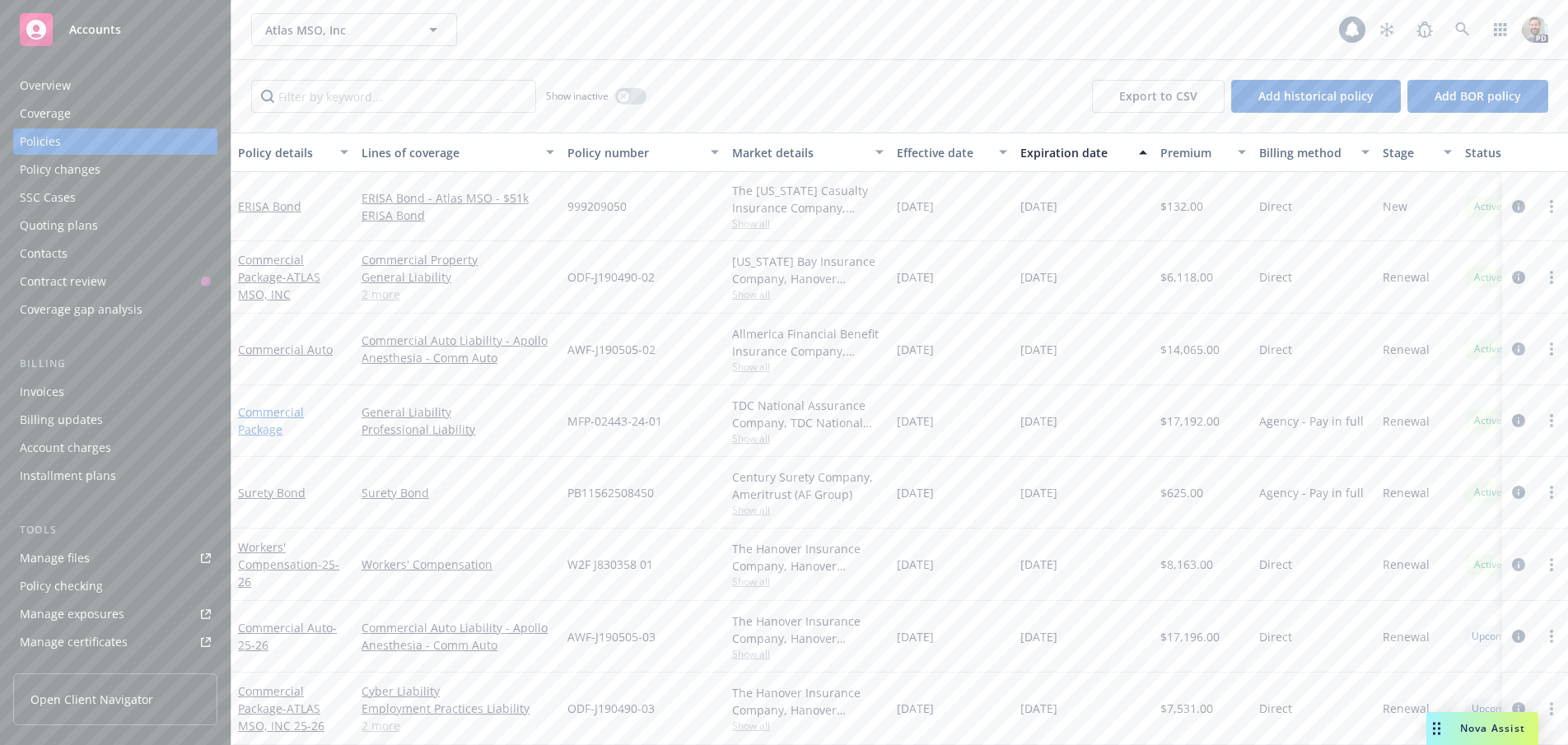
click at [252, 404] on link "Commercial Package" at bounding box center [270, 420] width 66 height 33
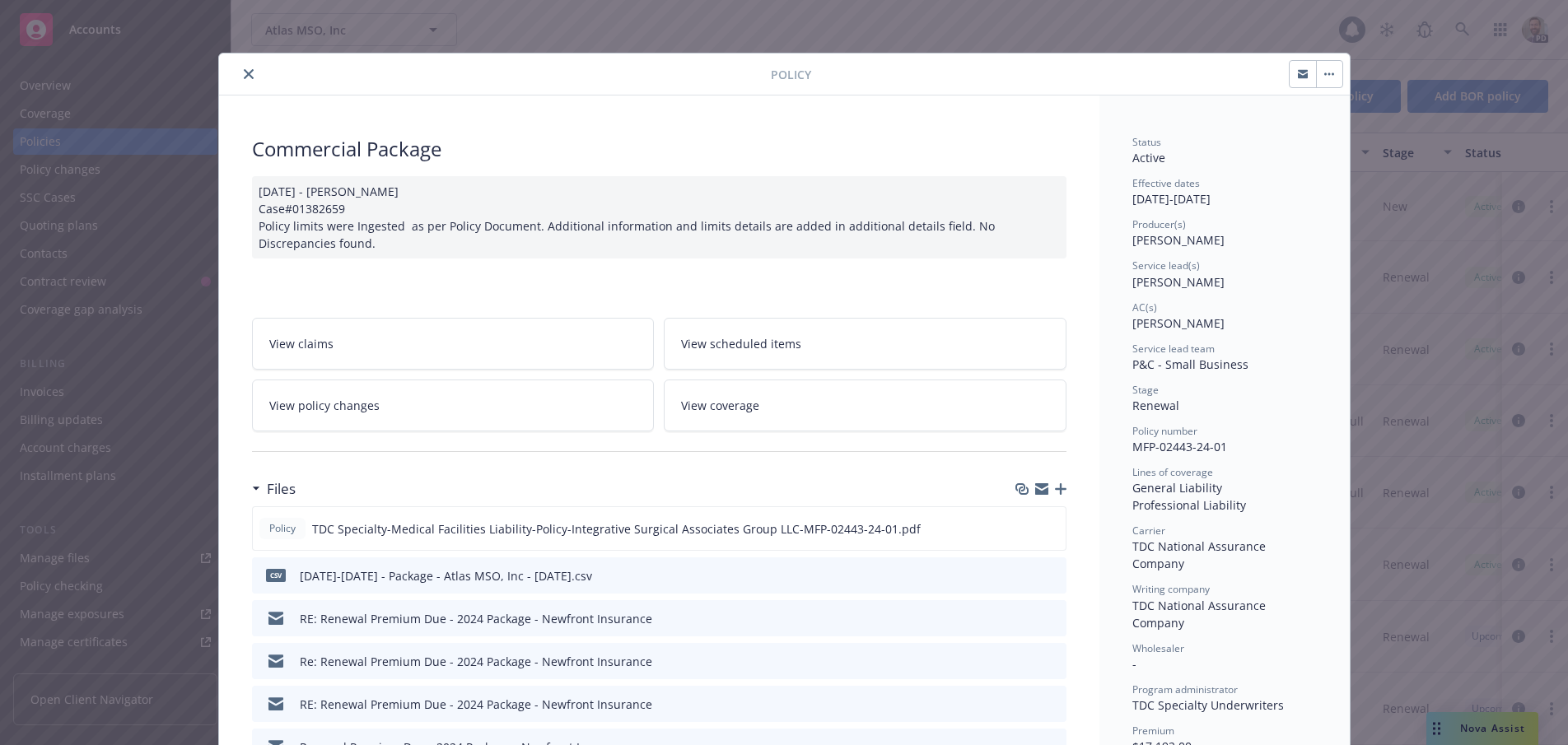
scroll to position [49, 0]
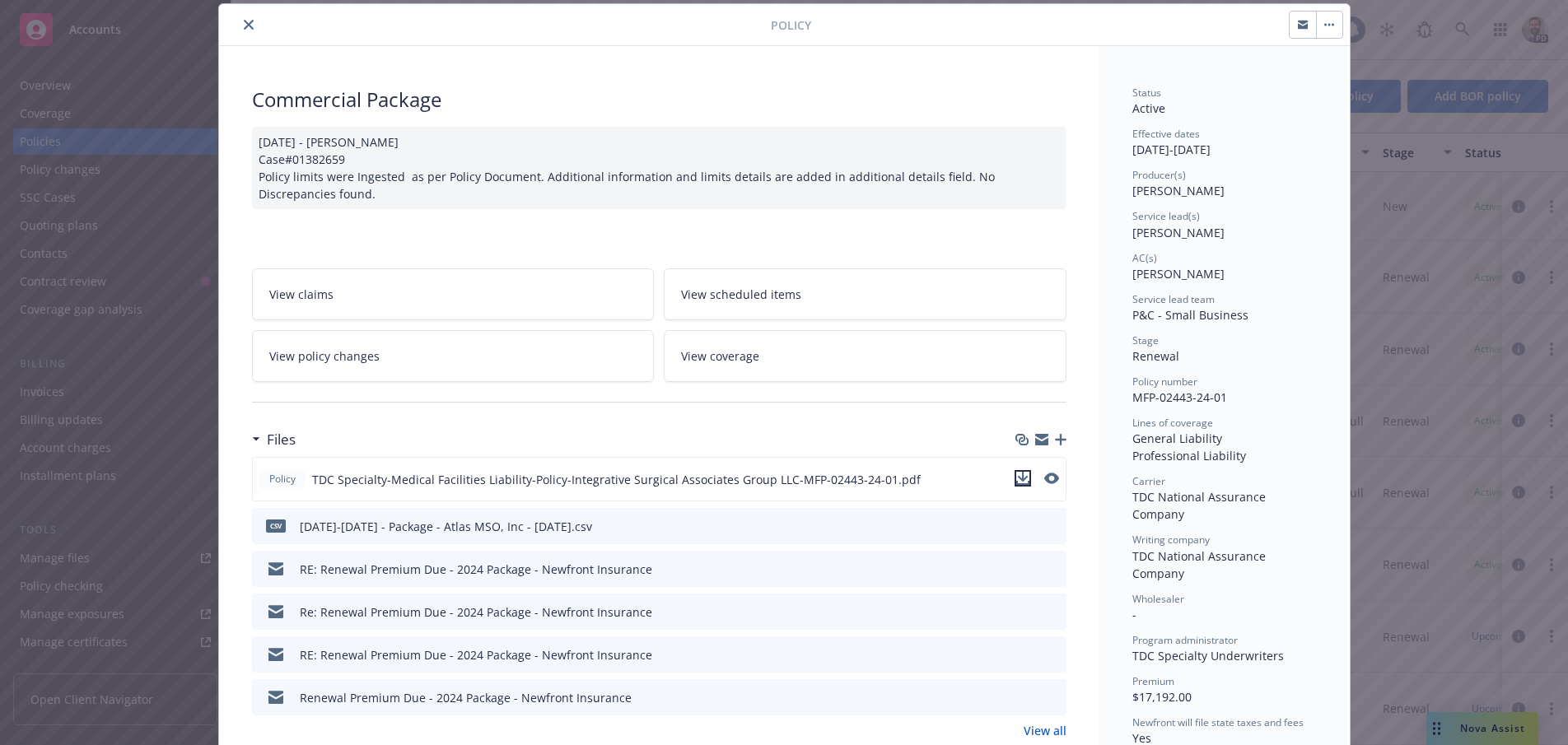
click at [1016, 479] on icon "download file" at bounding box center [1023, 478] width 14 height 13
click at [239, 19] on button "close" at bounding box center [248, 24] width 20 height 20
